Goal: Information Seeking & Learning: Understand process/instructions

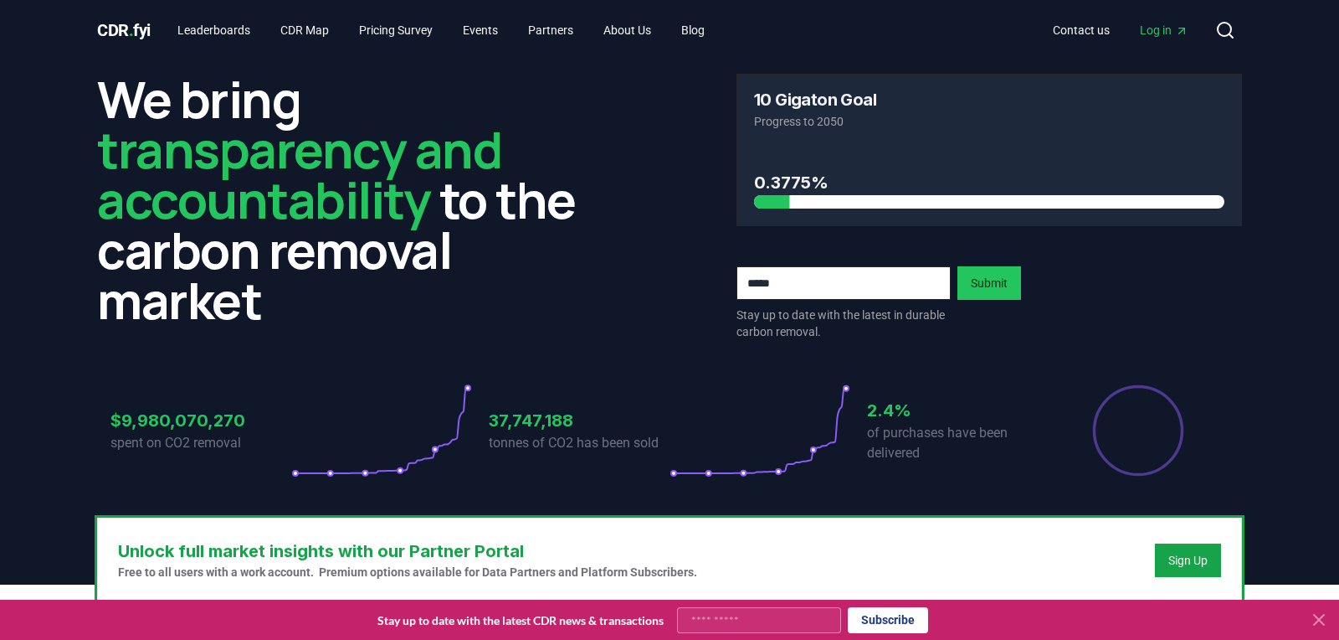
click at [1179, 27] on icon "Main" at bounding box center [1181, 30] width 13 height 13
click at [1077, 29] on link "Contact us" at bounding box center [1082, 30] width 84 height 30
click at [1068, 28] on link "Contact us" at bounding box center [1082, 30] width 84 height 30
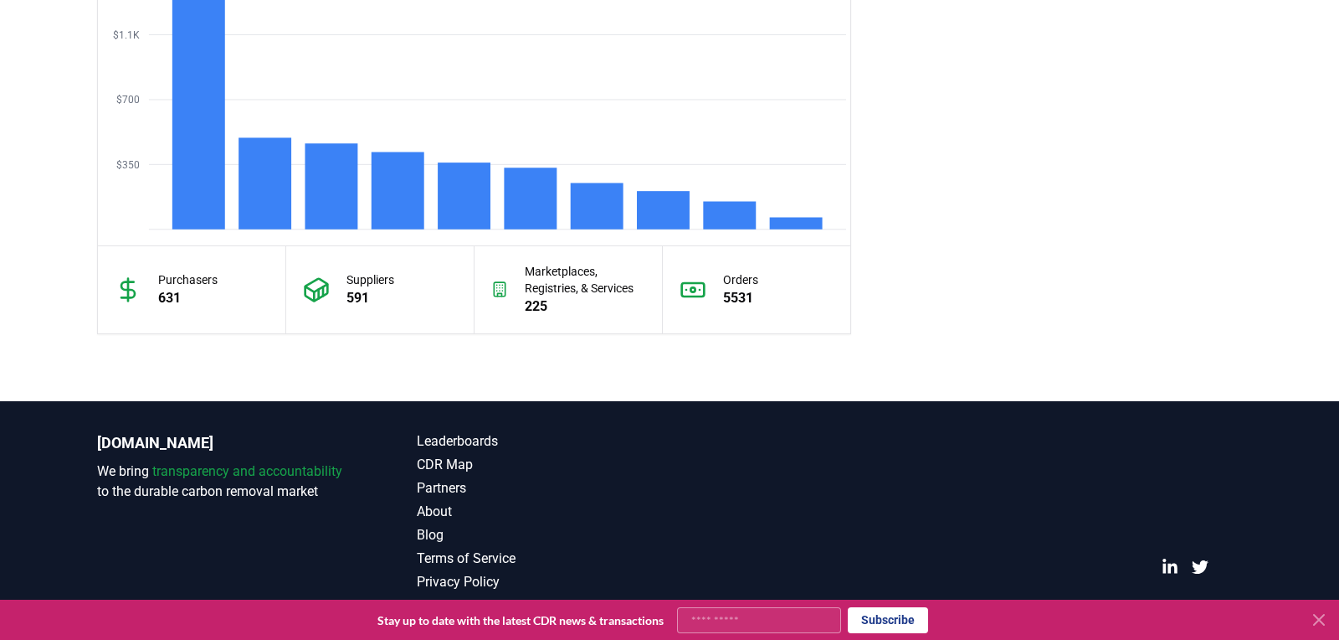
scroll to position [1509, 0]
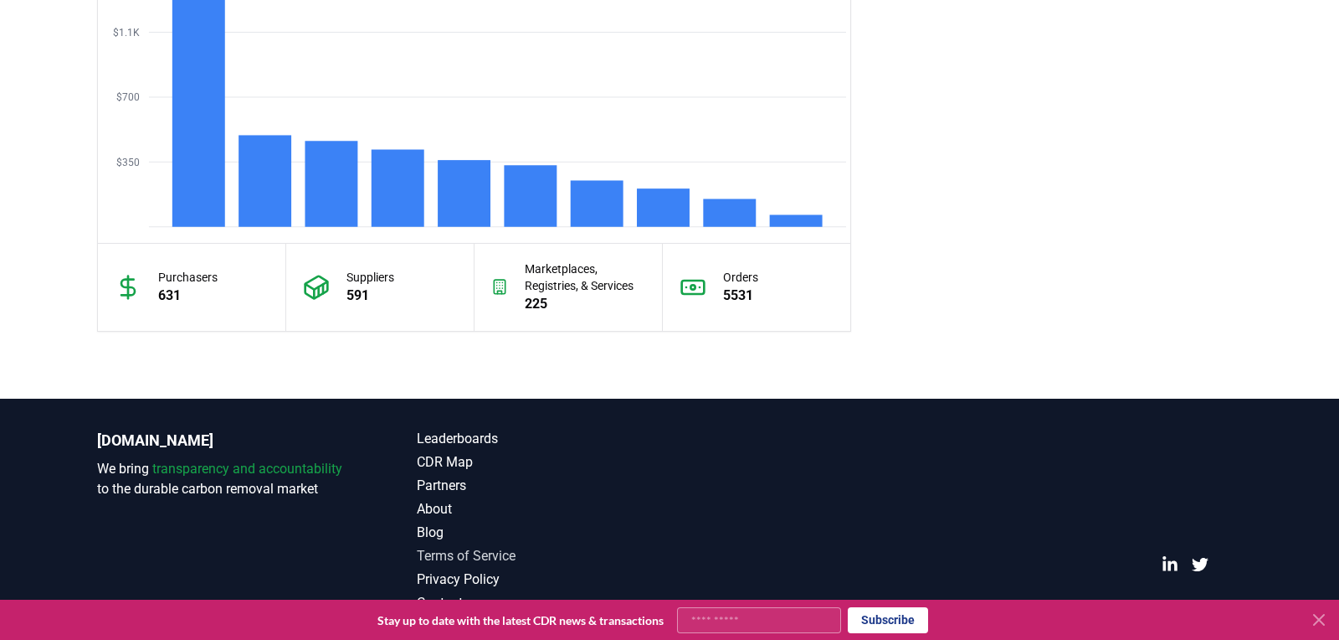
click at [465, 555] on link "Terms of Service" at bounding box center [543, 556] width 253 height 20
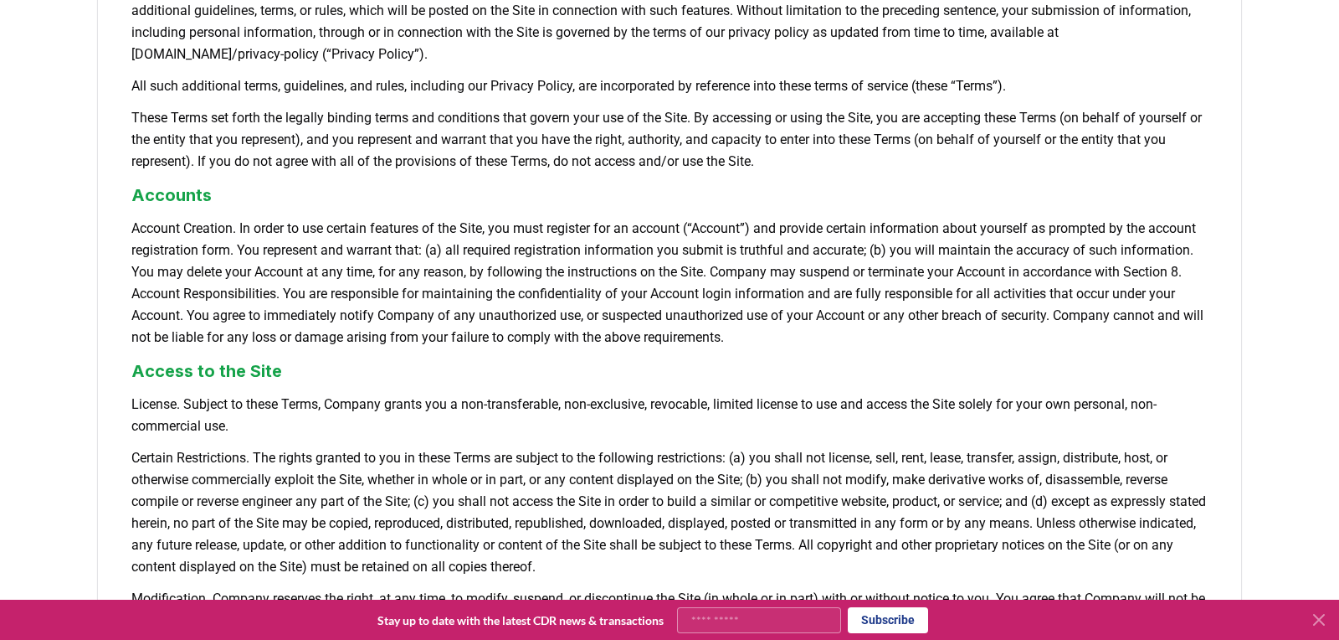
scroll to position [244, 0]
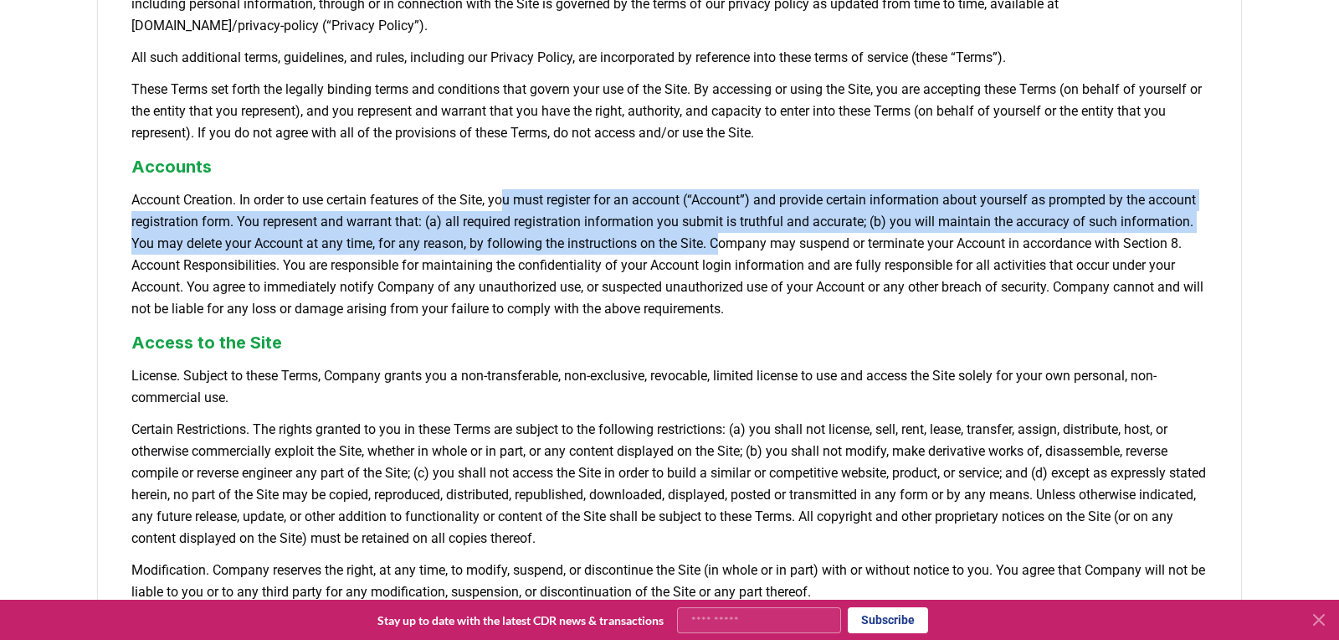
drag, startPoint x: 519, startPoint y: 207, endPoint x: 812, endPoint y: 239, distance: 294.7
click at [812, 239] on p "Account Creation. In order to use certain features of the Site, you must regist…" at bounding box center [669, 254] width 1077 height 131
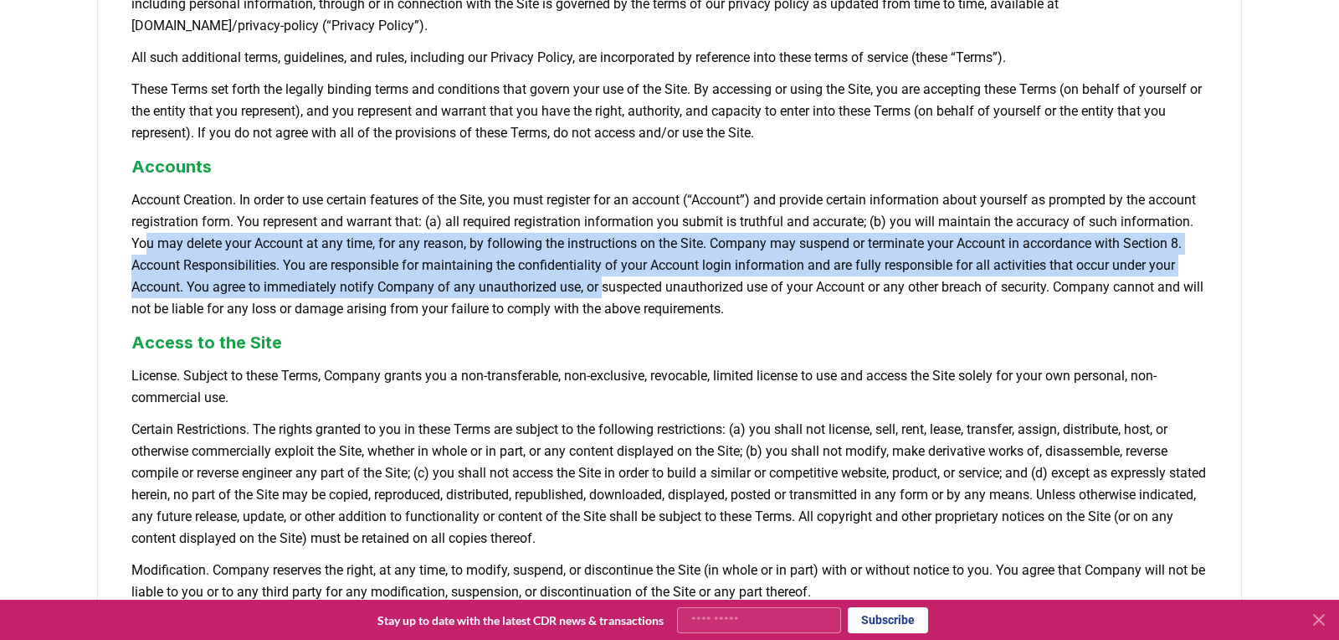
drag, startPoint x: 220, startPoint y: 244, endPoint x: 722, endPoint y: 283, distance: 503.8
click at [722, 283] on p "Account Creation. In order to use certain features of the Site, you must regist…" at bounding box center [669, 254] width 1077 height 131
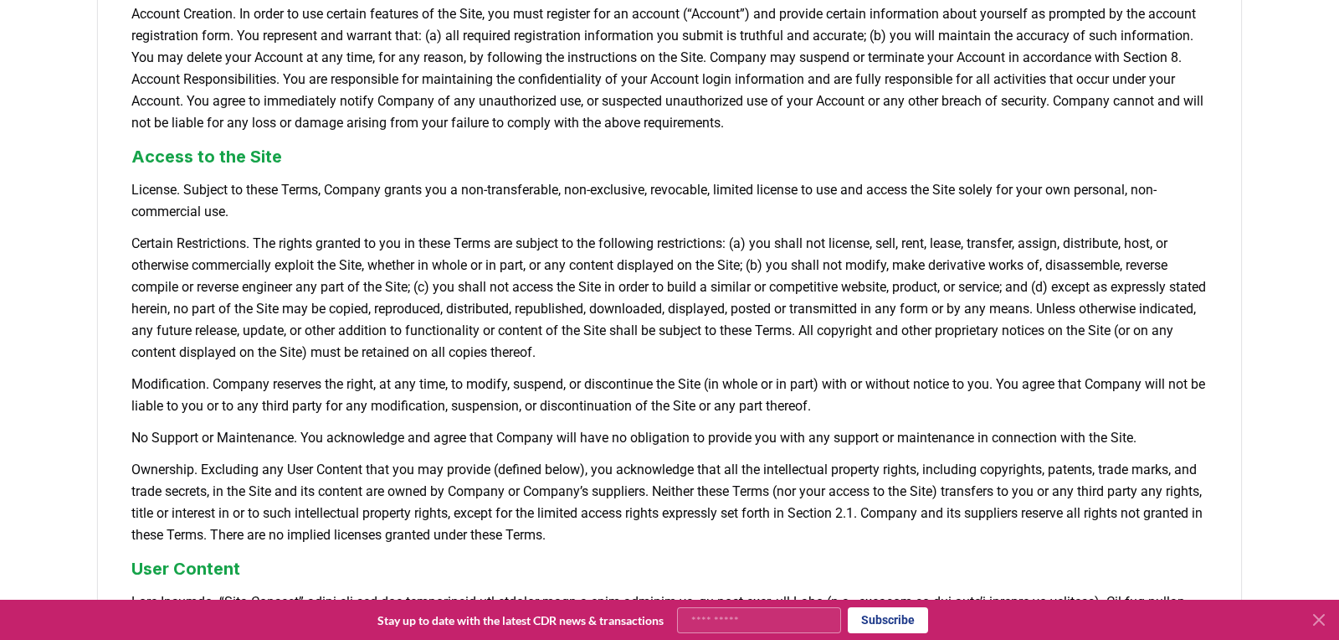
scroll to position [0, 0]
